Goal: Task Accomplishment & Management: Manage account settings

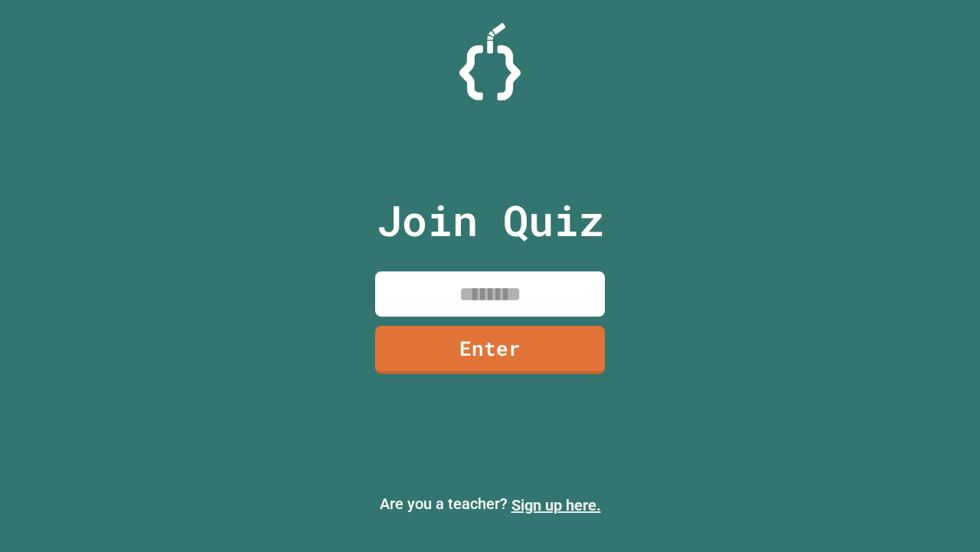
click at [556, 505] on link "Sign up here." at bounding box center [557, 505] width 90 height 18
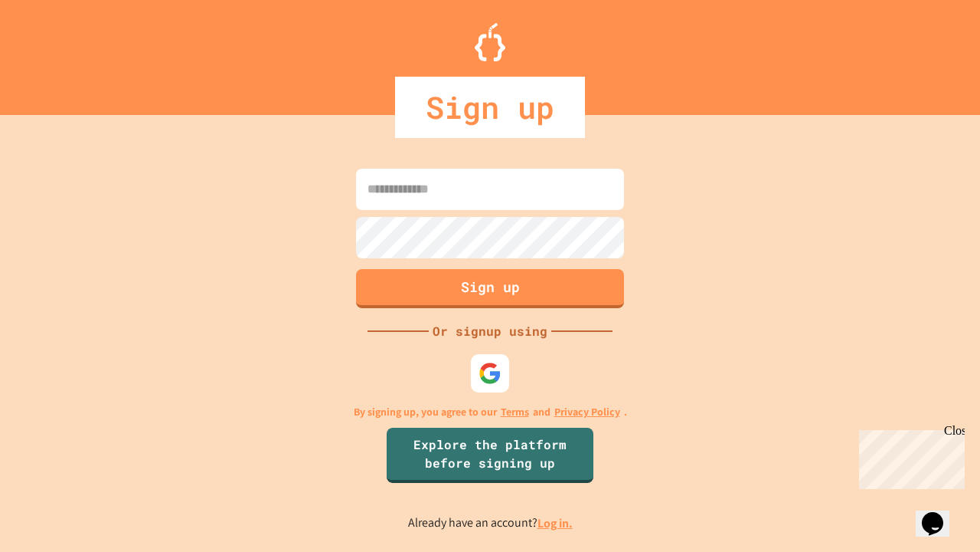
click at [556, 522] on link "Log in." at bounding box center [555, 523] width 35 height 16
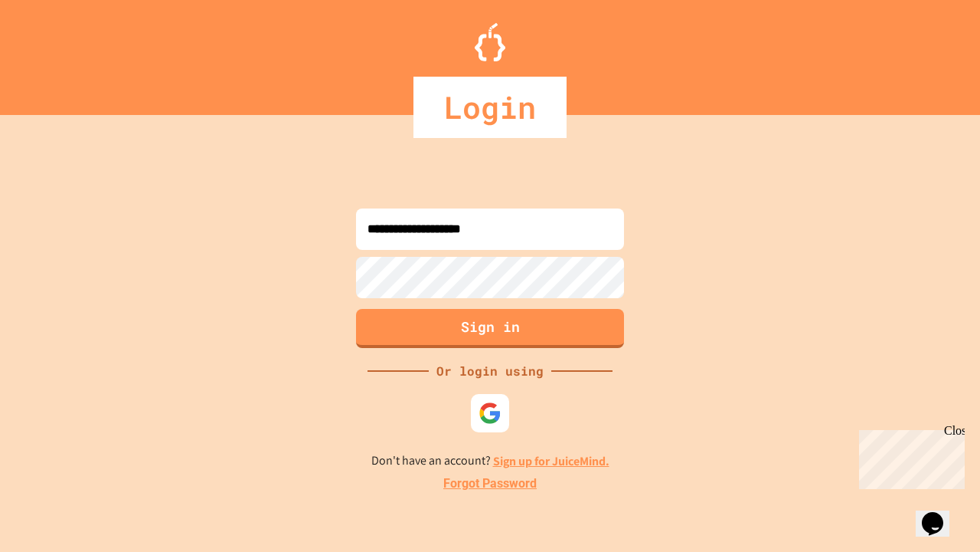
type input "**********"
